Goal: Use online tool/utility

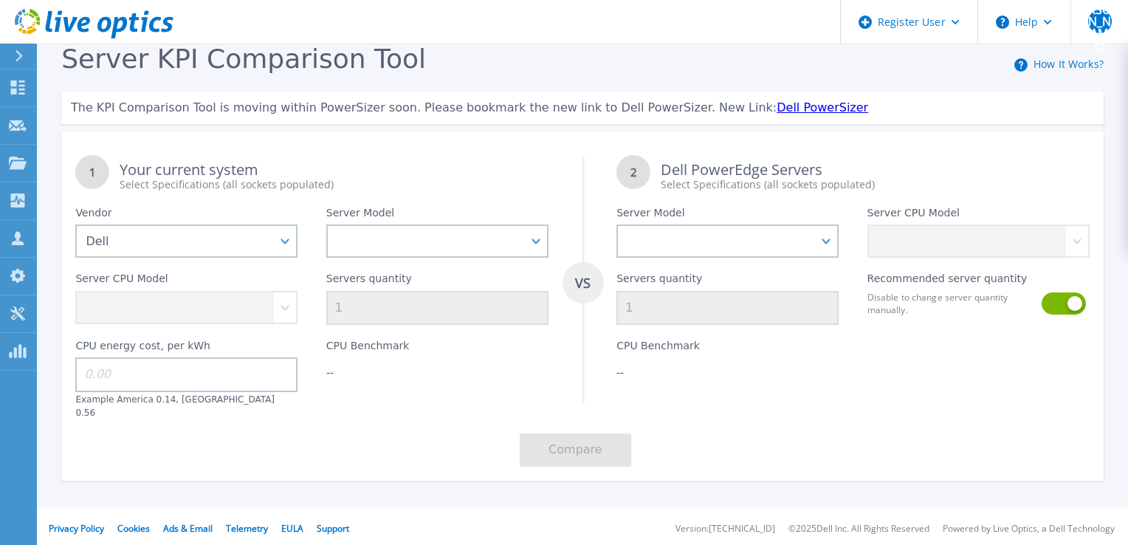
select select "Dell"
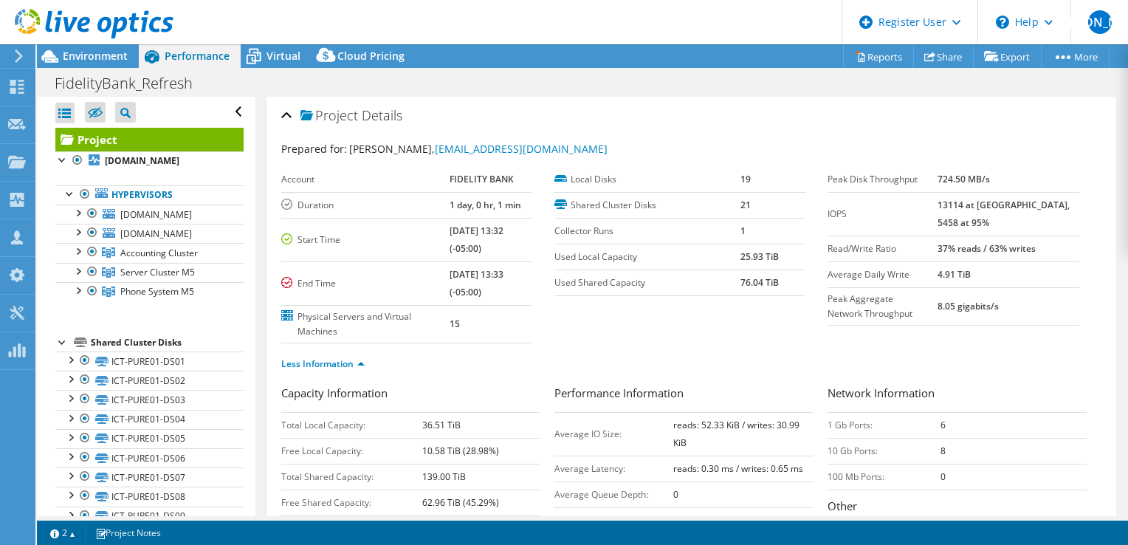
select select "USD"
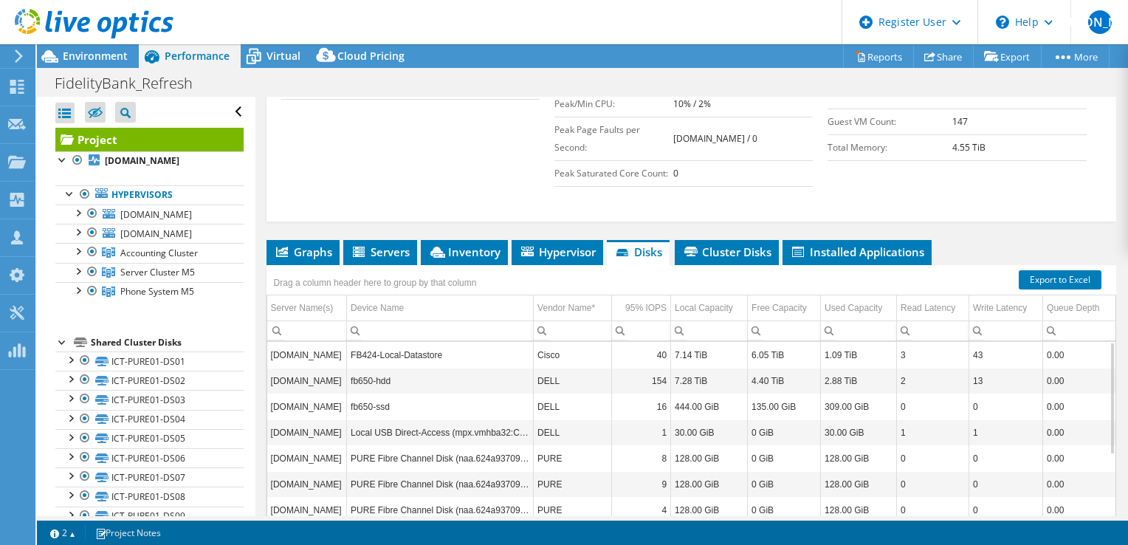
scroll to position [531, 0]
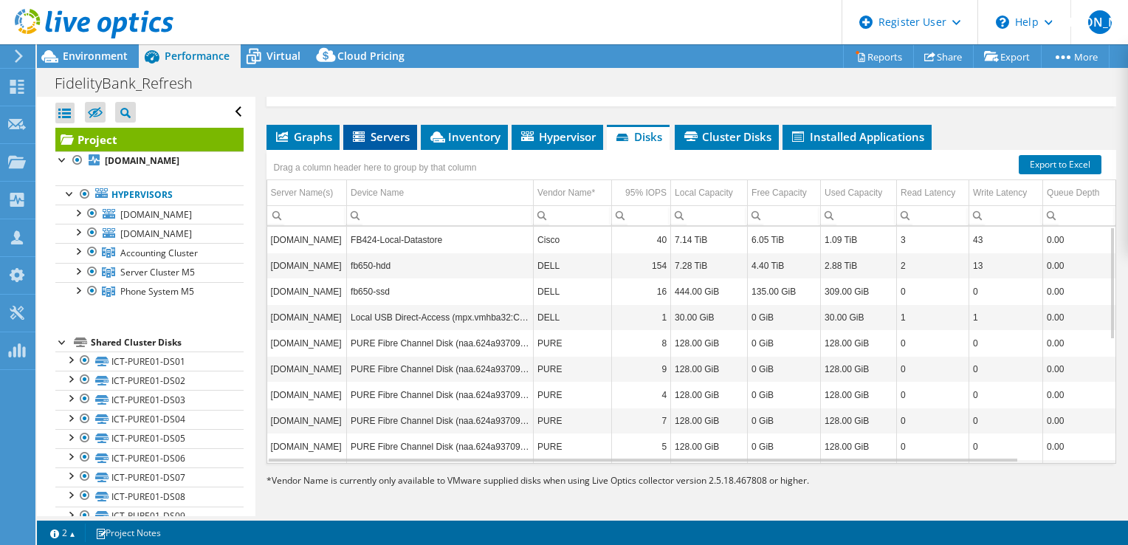
click at [375, 129] on span "Servers" at bounding box center [380, 136] width 59 height 15
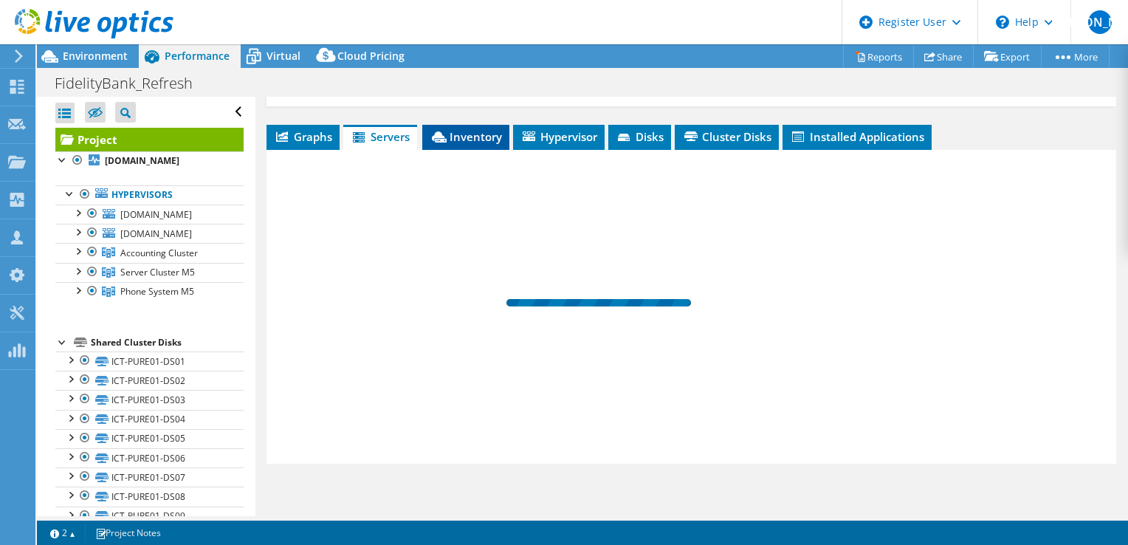
click at [478, 136] on span "Inventory" at bounding box center [466, 136] width 72 height 15
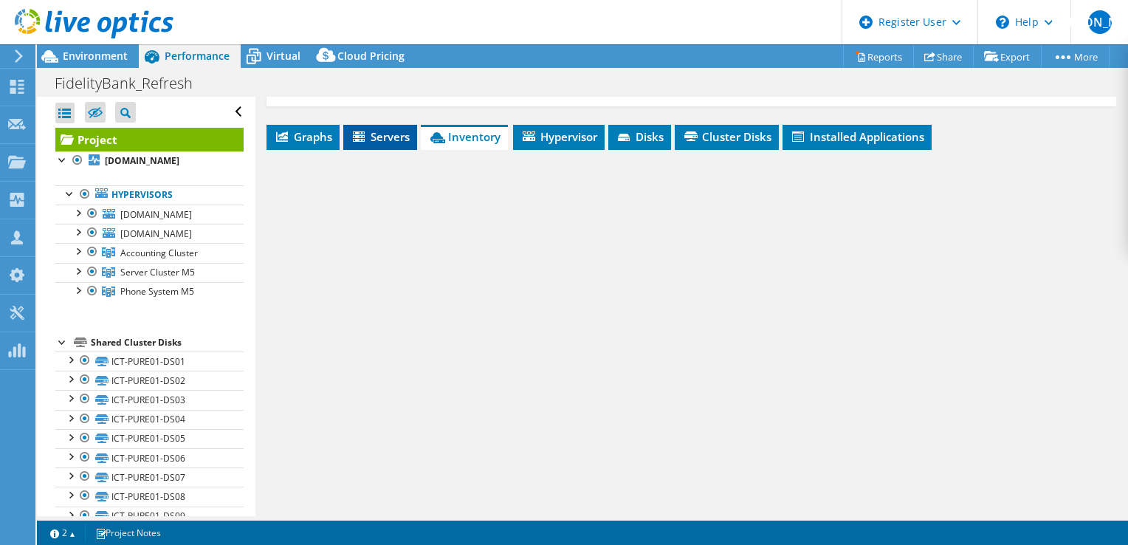
click at [386, 137] on span "Servers" at bounding box center [380, 136] width 59 height 15
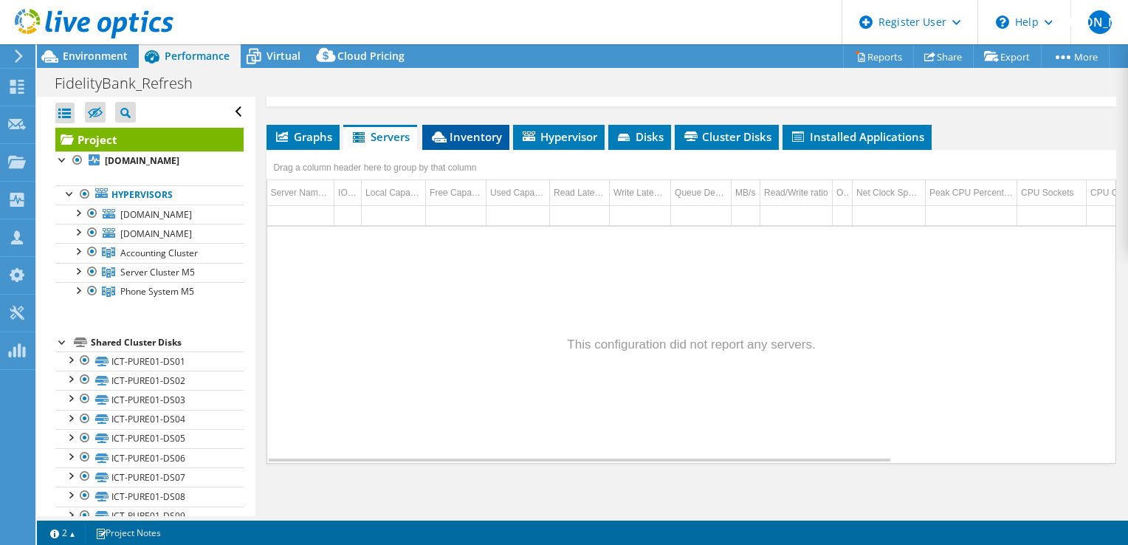
click at [456, 131] on span "Inventory" at bounding box center [466, 136] width 72 height 15
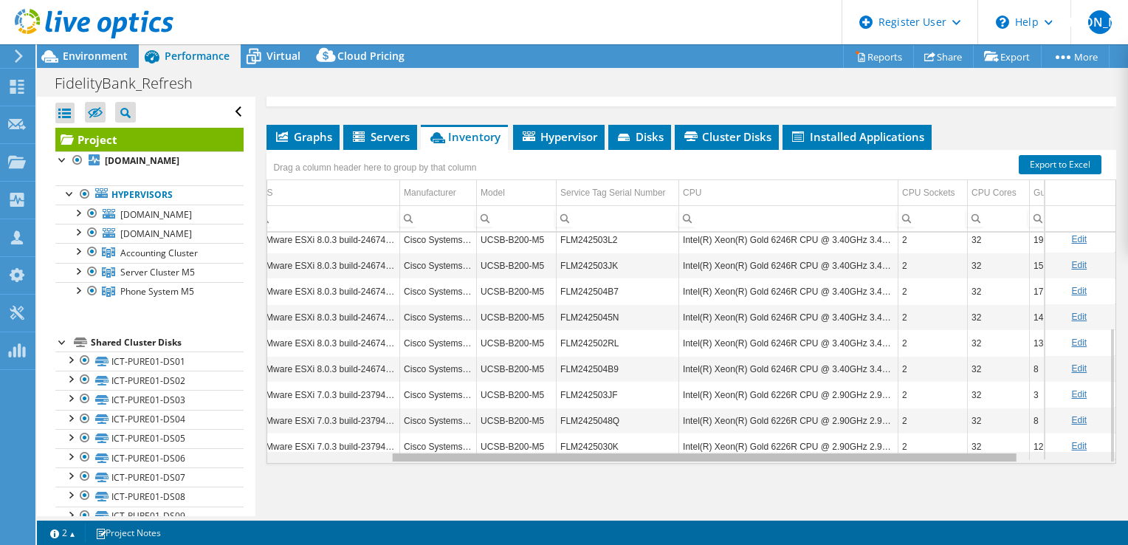
scroll to position [0, 0]
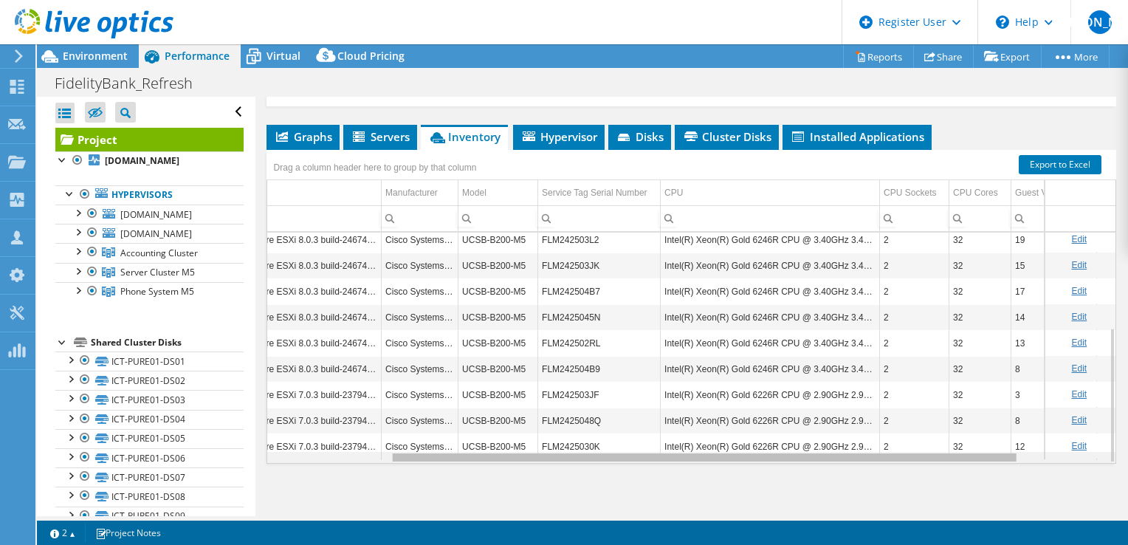
drag, startPoint x: 812, startPoint y: 455, endPoint x: 949, endPoint y: 423, distance: 140.2
click at [949, 423] on body "[PERSON_NAME] Dell User [PERSON_NAME] [PERSON_NAME][EMAIL_ADDRESS][PERSON_NAME]…" at bounding box center [564, 272] width 1128 height 545
